Goal: Task Accomplishment & Management: Complete application form

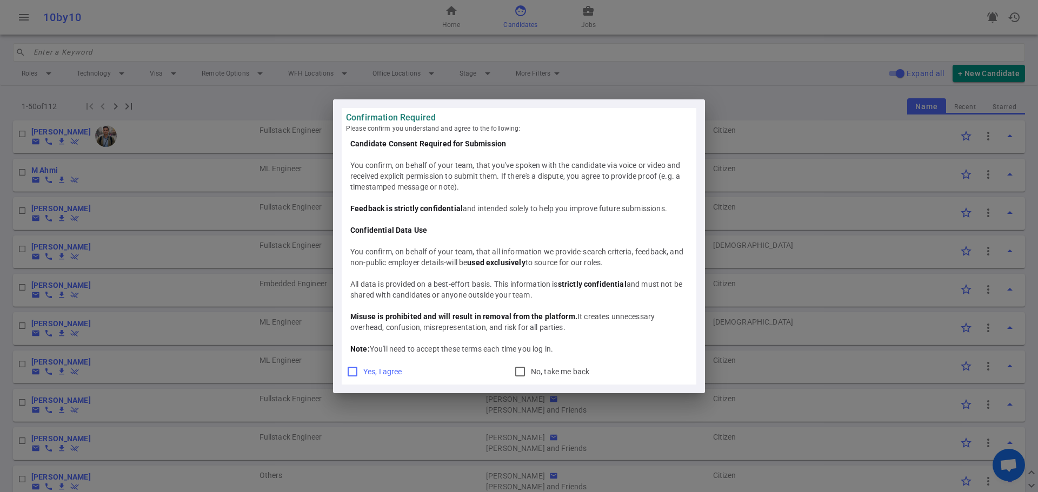
click at [351, 369] on input "Yes, I agree" at bounding box center [352, 371] width 13 height 13
checkbox input "true"
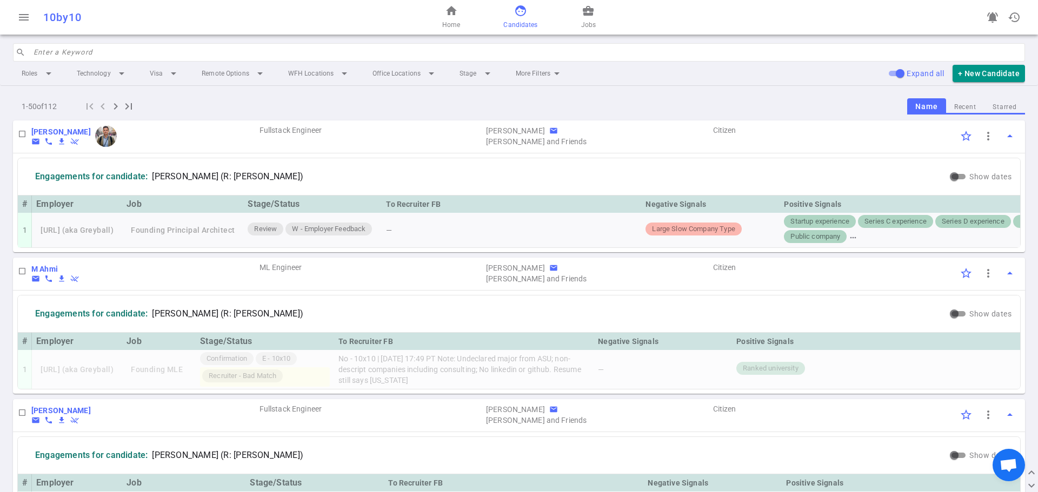
click at [89, 55] on input "search" at bounding box center [526, 52] width 985 height 17
paste input "[PERSON_NAME]"
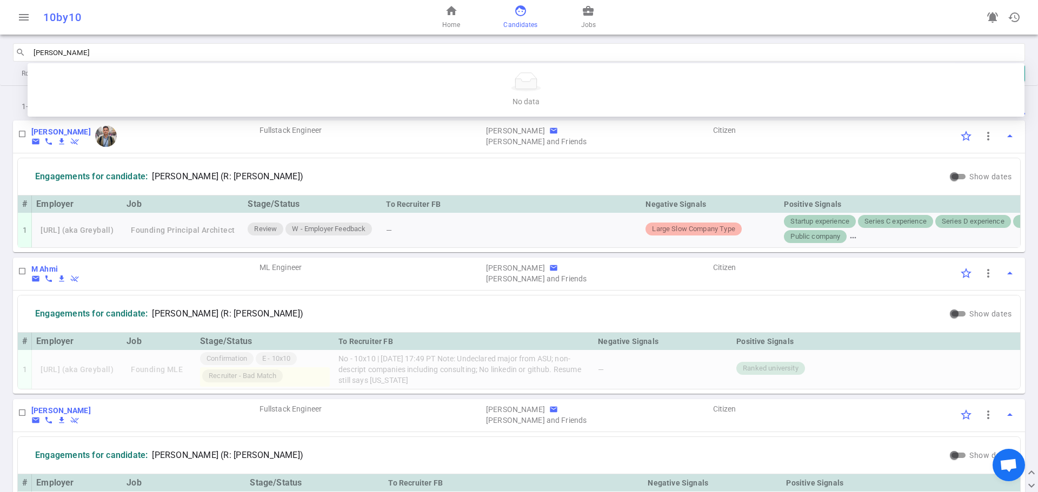
type input "[PERSON_NAME]"
click at [18, 51] on span "search" at bounding box center [21, 53] width 10 height 10
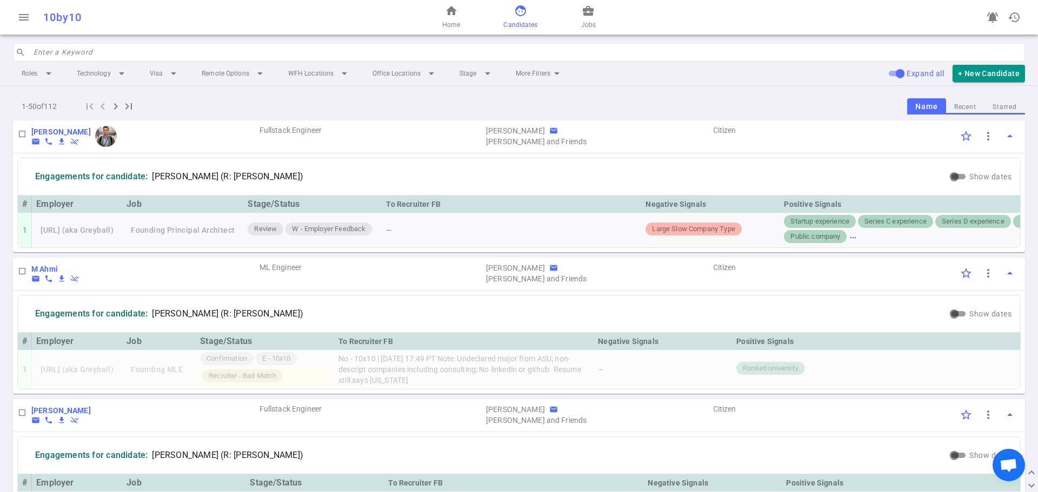
click at [194, 57] on input "search" at bounding box center [526, 52] width 985 height 17
paste input "[PERSON_NAME]"
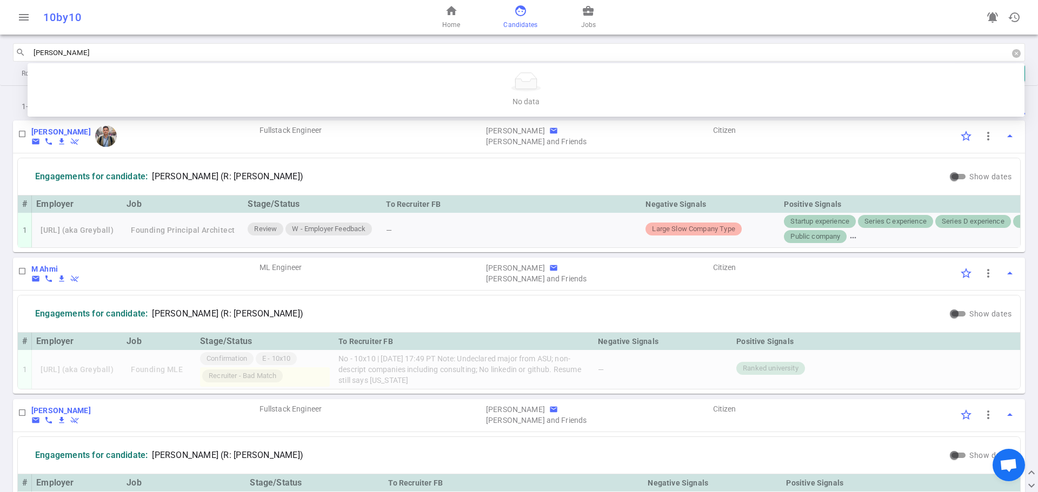
click at [175, 48] on input "[PERSON_NAME]" at bounding box center [526, 52] width 985 height 17
type input "M"
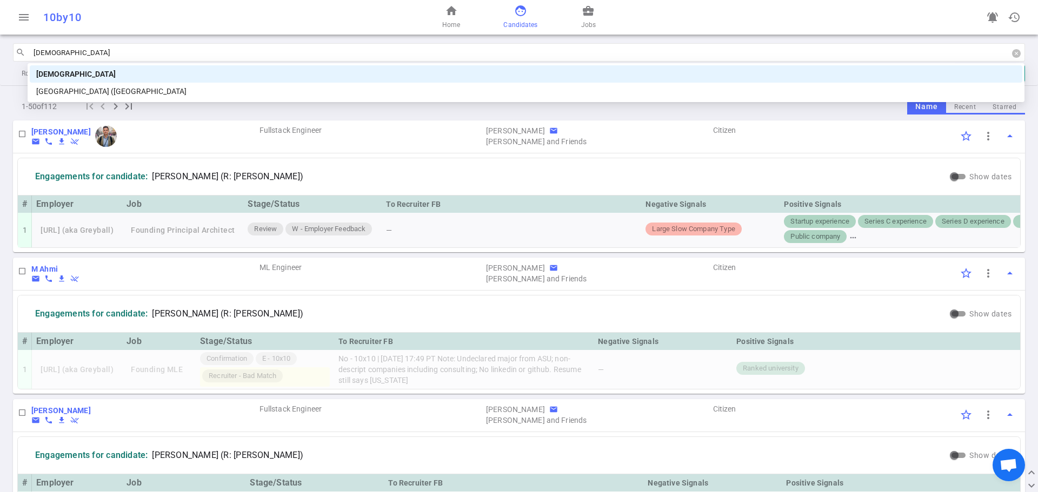
type input "[PERSON_NAME]"
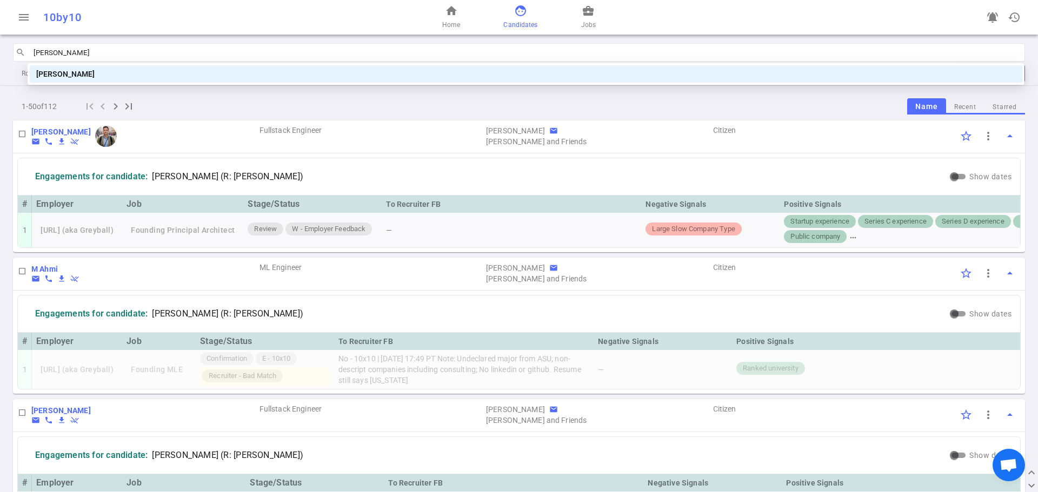
click at [139, 71] on div "[PERSON_NAME]" at bounding box center [525, 74] width 979 height 12
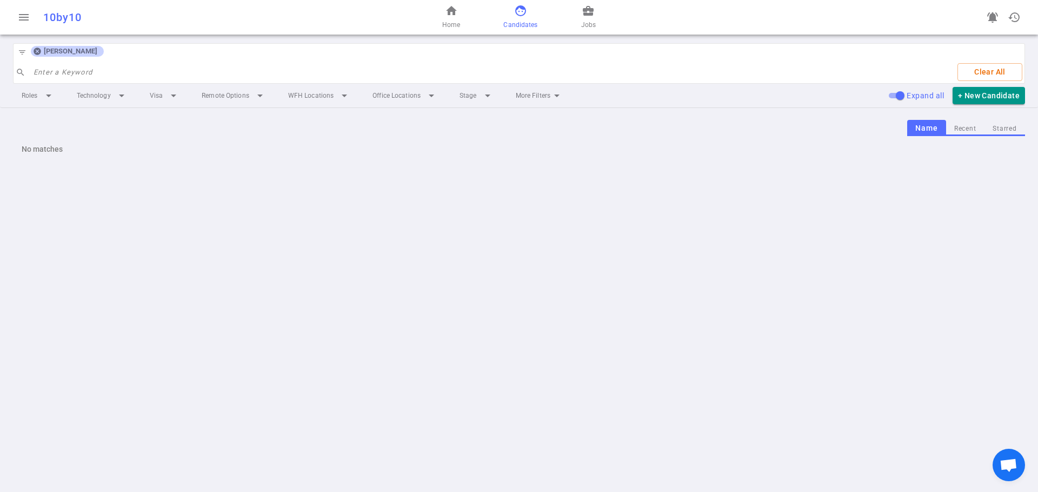
click at [36, 51] on icon at bounding box center [37, 51] width 7 height 7
